Goal: Task Accomplishment & Management: Use online tool/utility

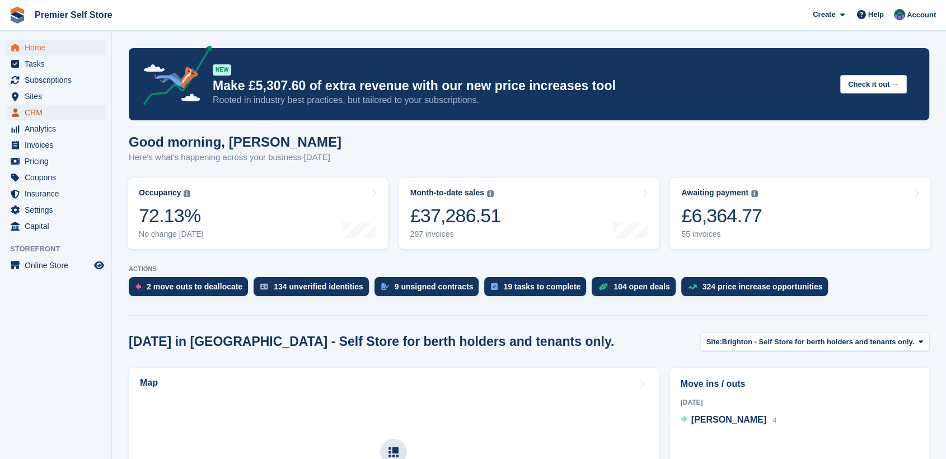
click at [34, 106] on span "CRM" at bounding box center [58, 113] width 67 height 16
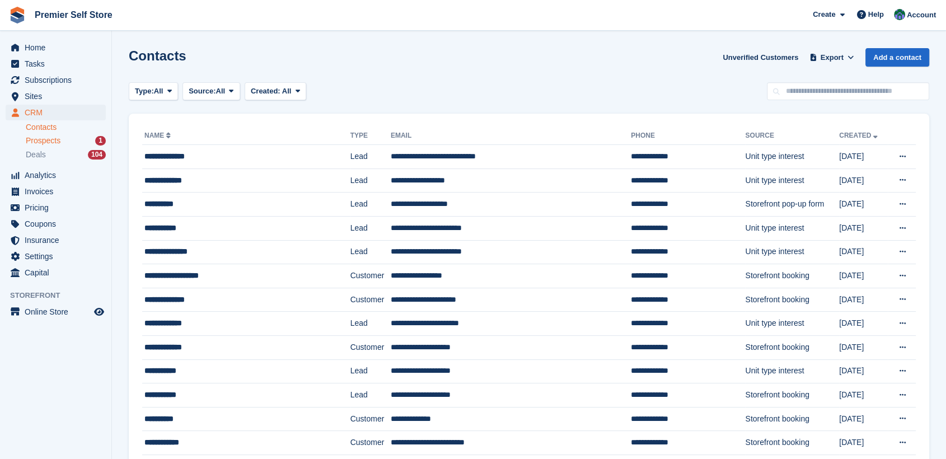
click at [43, 139] on span "Prospects" at bounding box center [43, 140] width 35 height 11
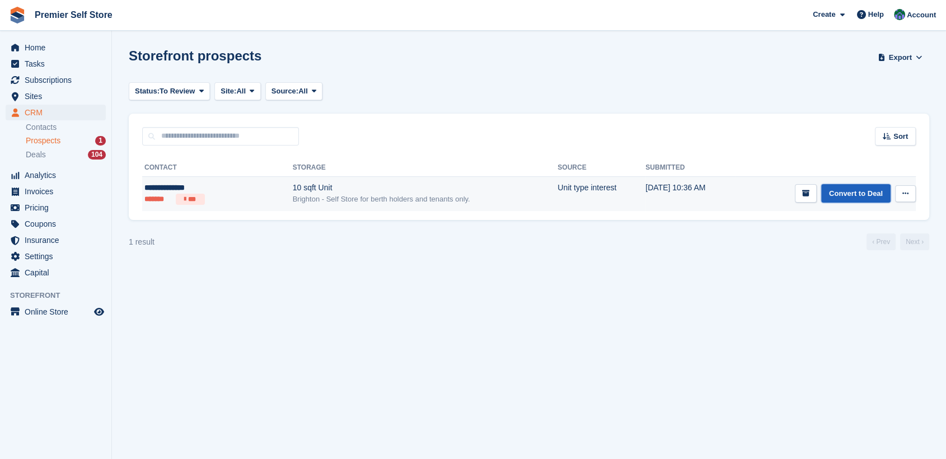
click at [861, 190] on link "Convert to Deal" at bounding box center [855, 193] width 69 height 18
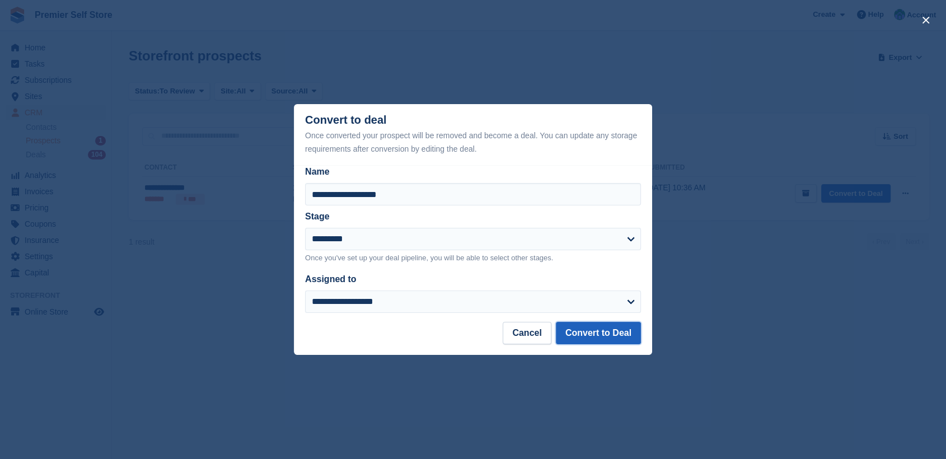
click at [608, 333] on button "Convert to Deal" at bounding box center [598, 333] width 85 height 22
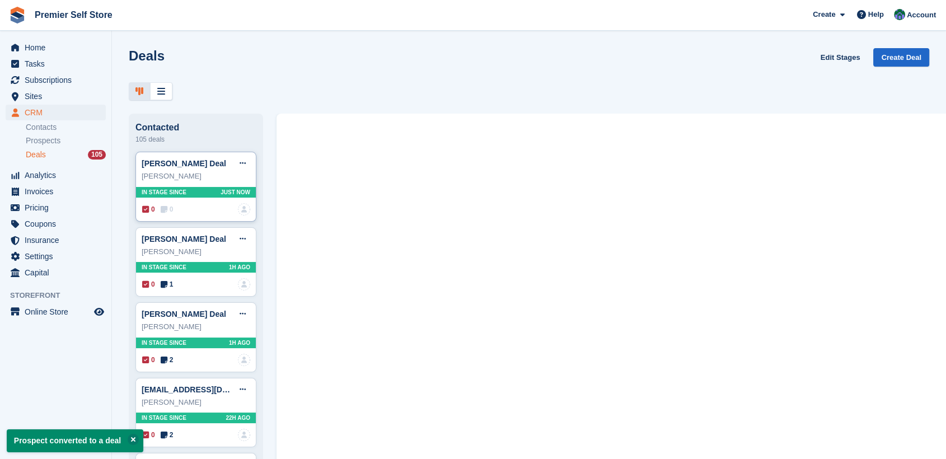
click at [162, 179] on div "Harrison Clark" at bounding box center [196, 176] width 109 height 11
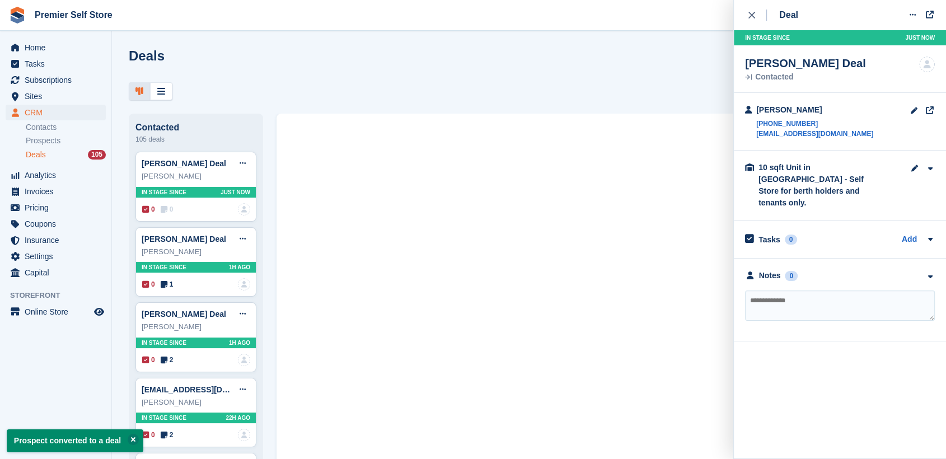
paste textarea "**********"
type textarea "**********"
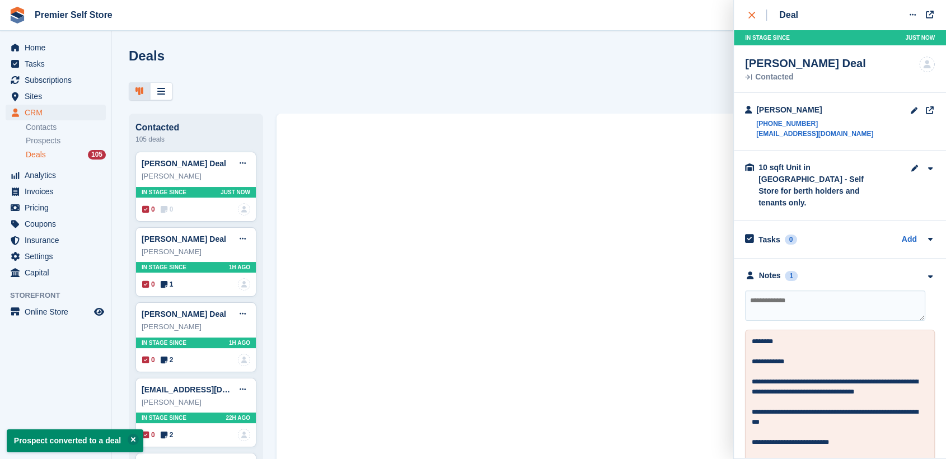
click at [757, 15] on div "close" at bounding box center [757, 15] width 18 height 11
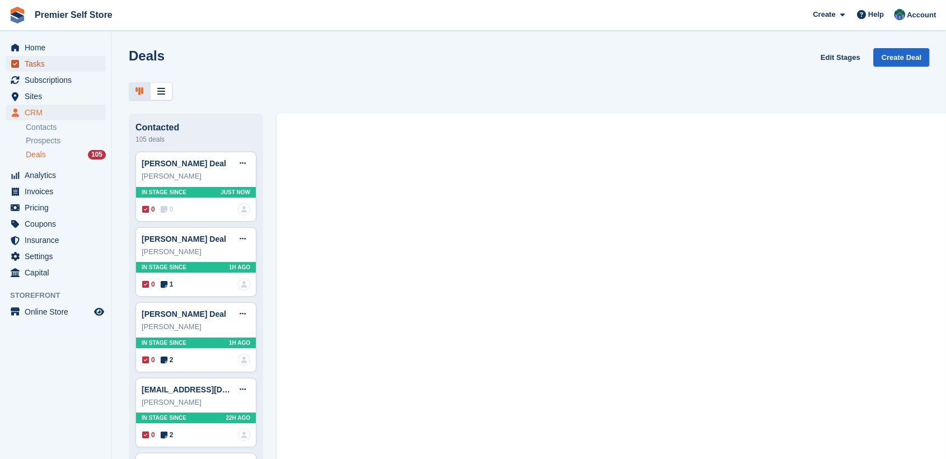
click at [37, 64] on span "Tasks" at bounding box center [58, 64] width 67 height 16
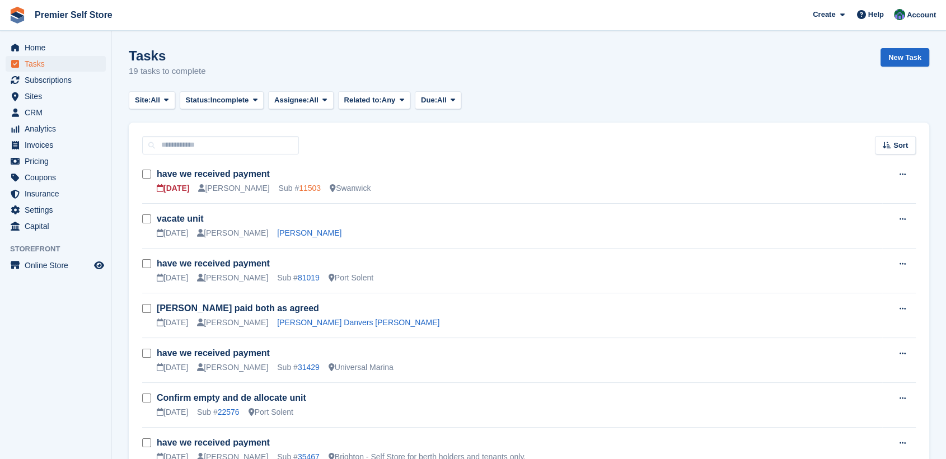
click at [299, 189] on link "11503" at bounding box center [310, 188] width 22 height 9
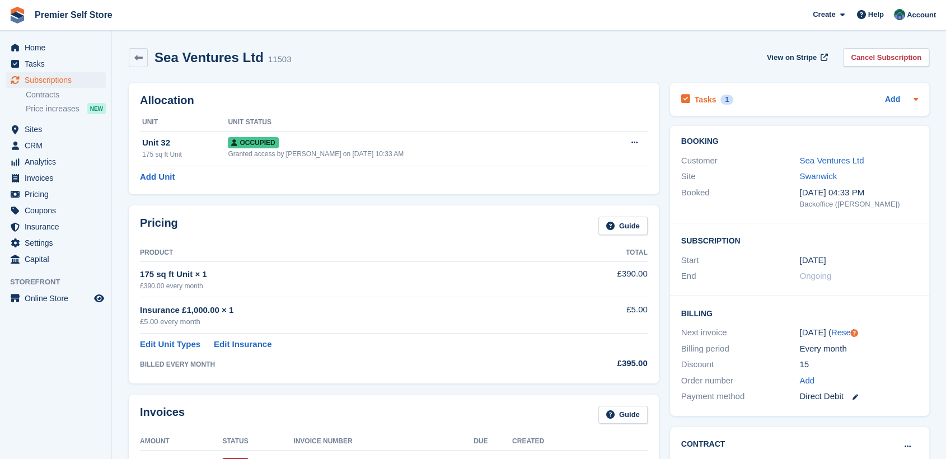
click at [704, 99] on h2 "Tasks" at bounding box center [706, 100] width 22 height 10
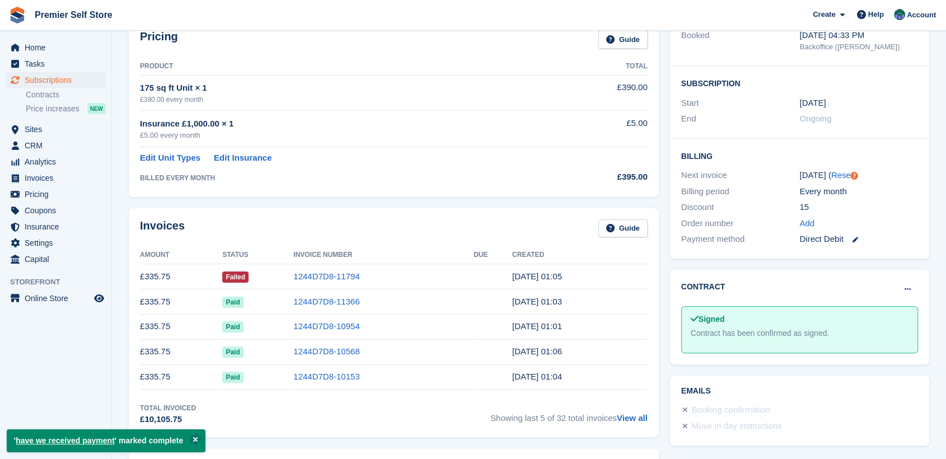
scroll to position [62, 0]
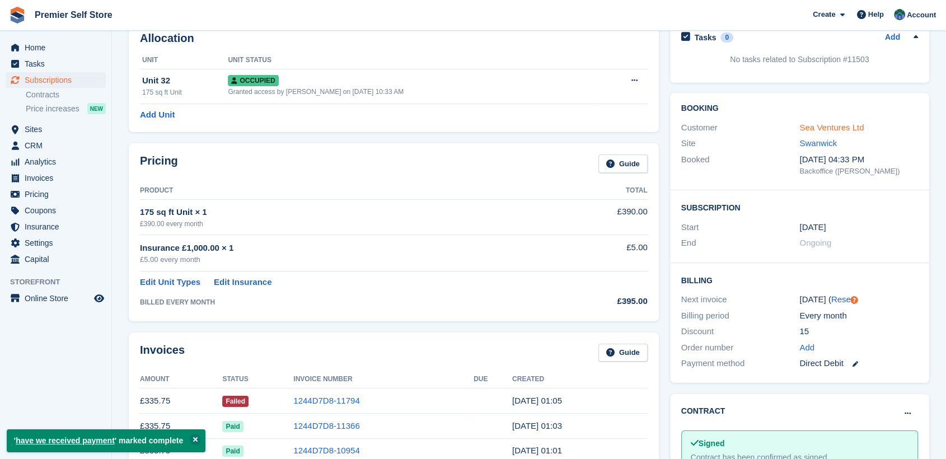
click at [827, 127] on link "Sea Ventures Ltd" at bounding box center [831, 128] width 64 height 10
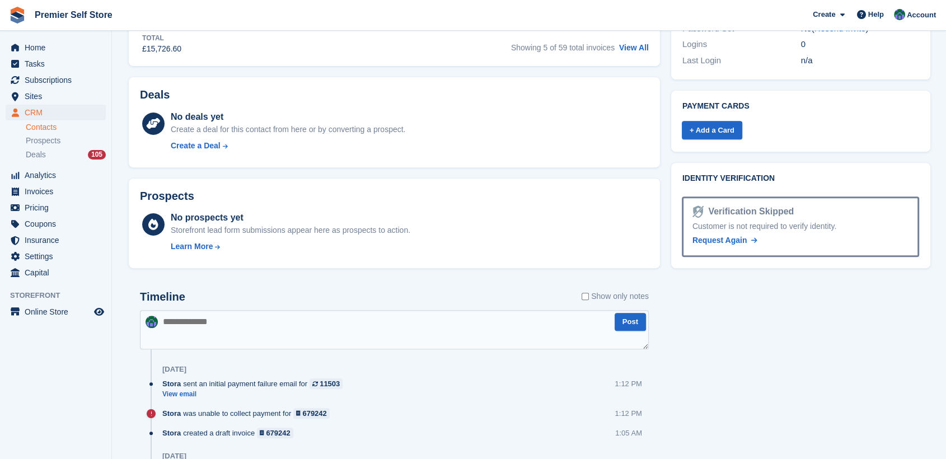
scroll to position [497, 0]
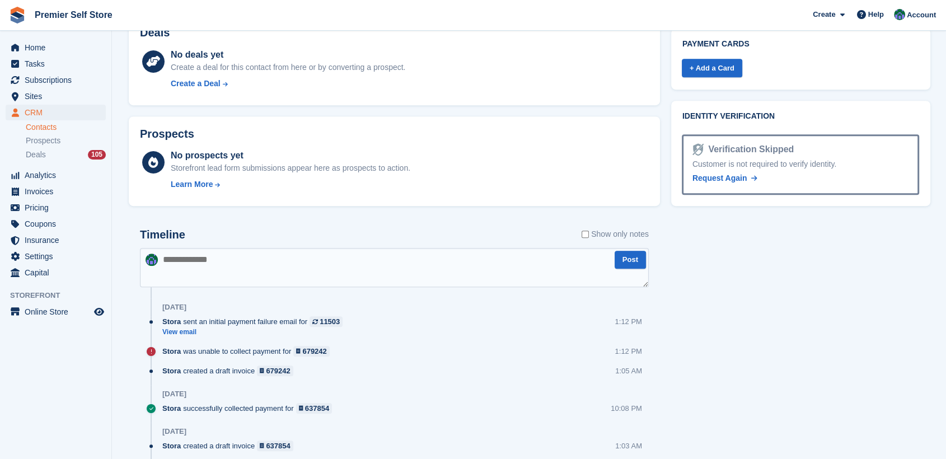
click at [204, 256] on textarea at bounding box center [394, 267] width 509 height 39
type textarea "**********"
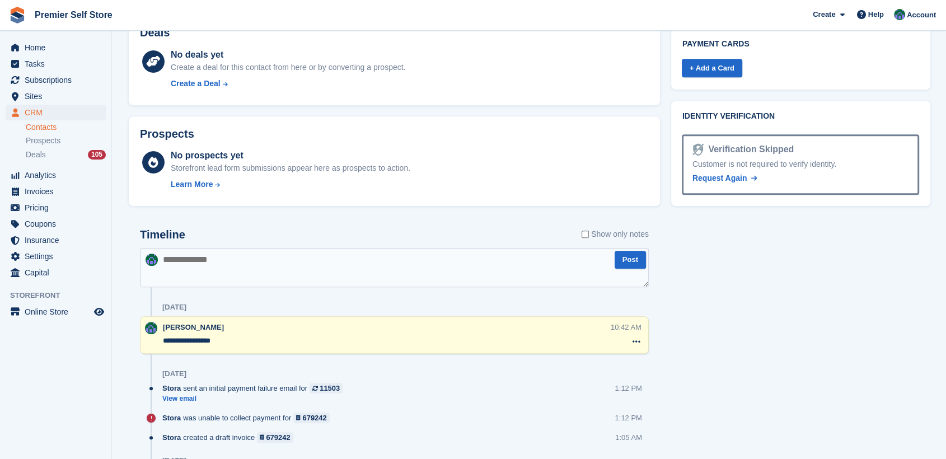
scroll to position [0, 0]
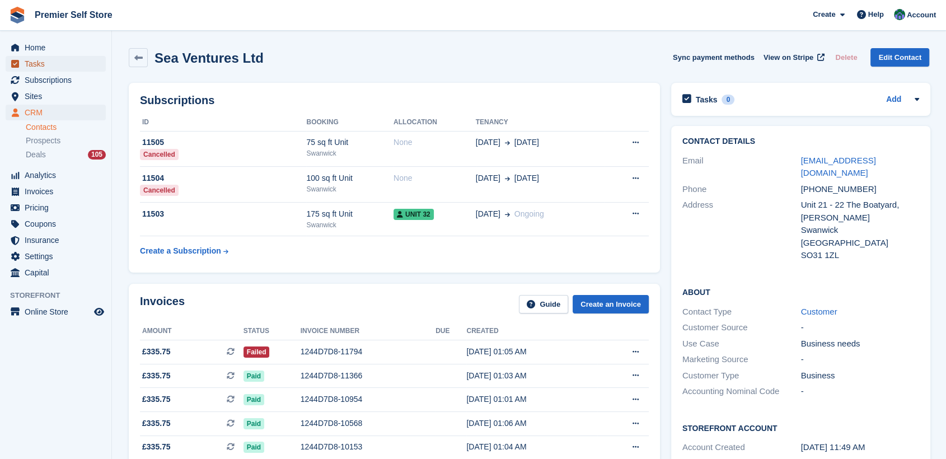
click at [22, 62] on link "Tasks" at bounding box center [56, 64] width 100 height 16
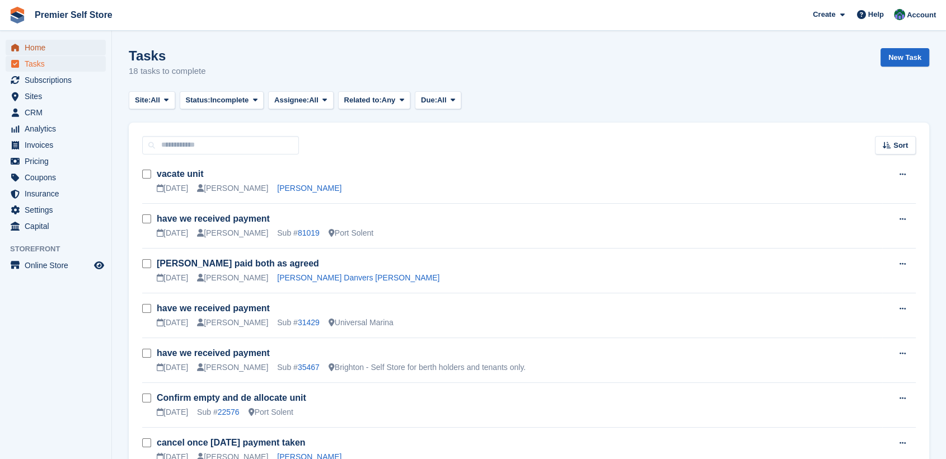
click at [36, 43] on span "Home" at bounding box center [58, 48] width 67 height 16
